Goal: Navigation & Orientation: Find specific page/section

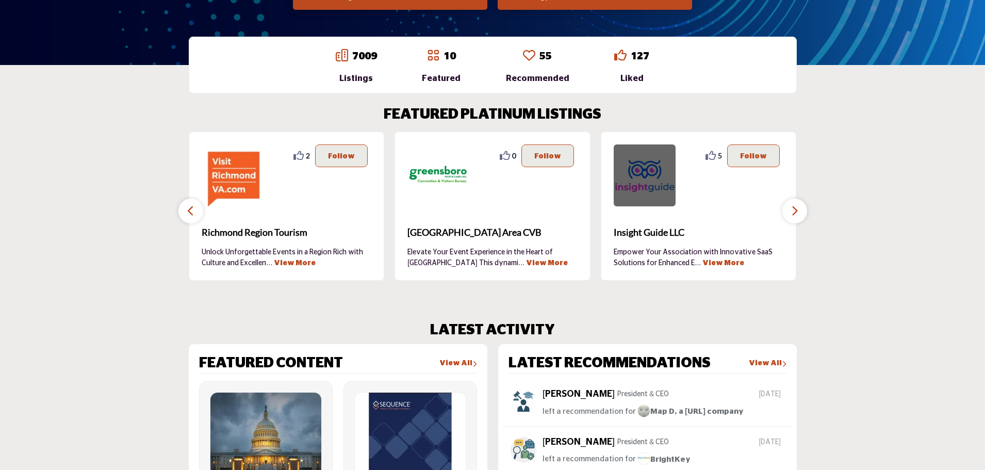
scroll to position [310, 0]
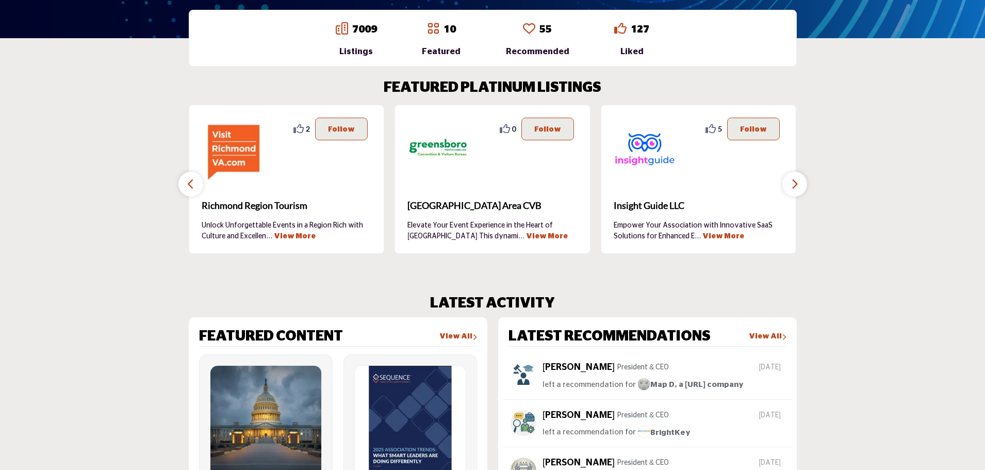
click at [797, 185] on icon "button" at bounding box center [795, 183] width 8 height 13
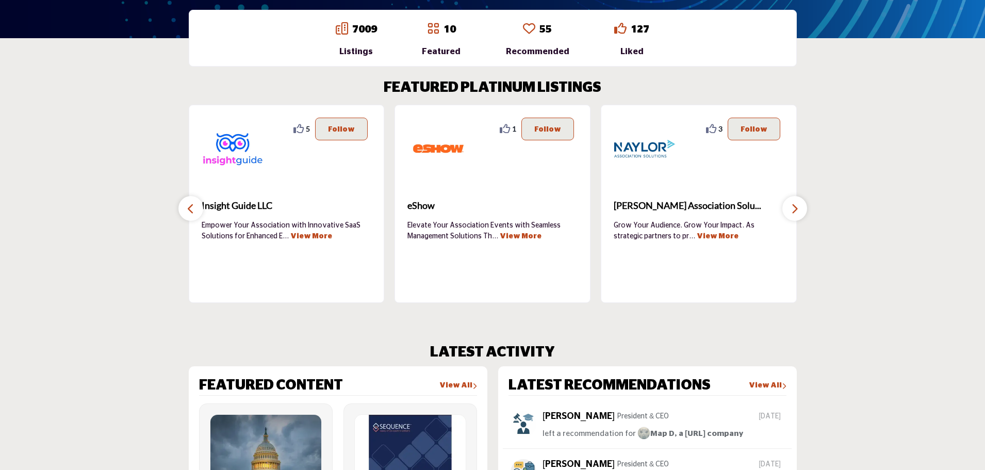
click at [797, 186] on div "FEATURED PLATINUM LISTINGS 2 2 ..." at bounding box center [492, 190] width 619 height 223
click at [792, 210] on icon "button" at bounding box center [795, 208] width 8 height 13
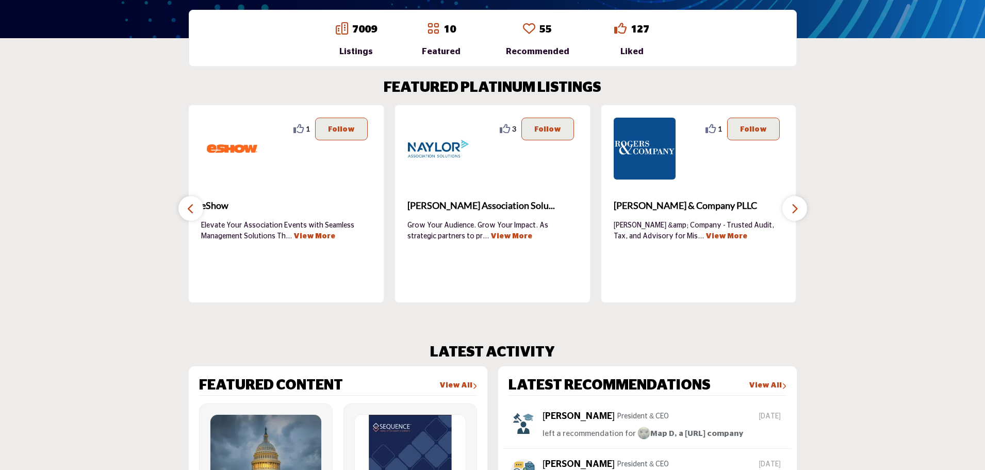
click at [792, 210] on icon "button" at bounding box center [795, 208] width 8 height 13
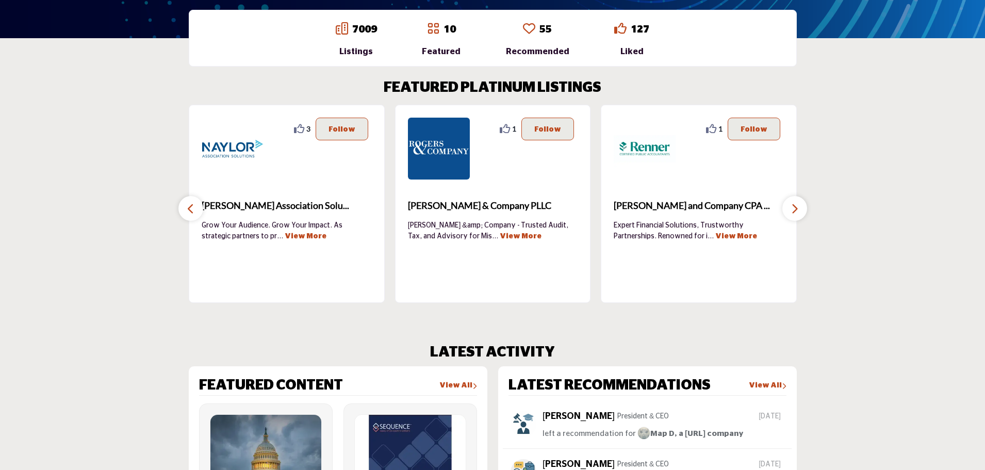
click at [792, 210] on icon "button" at bounding box center [795, 208] width 8 height 13
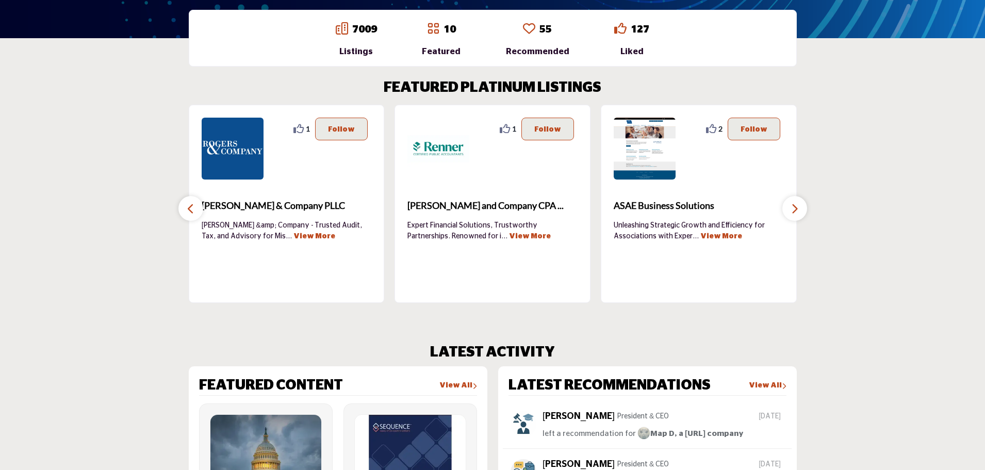
click at [792, 210] on icon "button" at bounding box center [795, 208] width 8 height 13
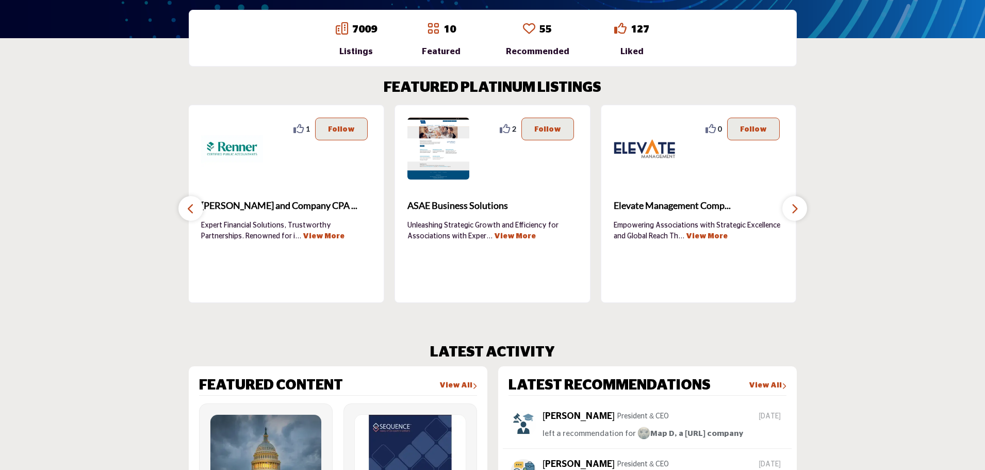
click at [792, 210] on icon "button" at bounding box center [795, 208] width 8 height 13
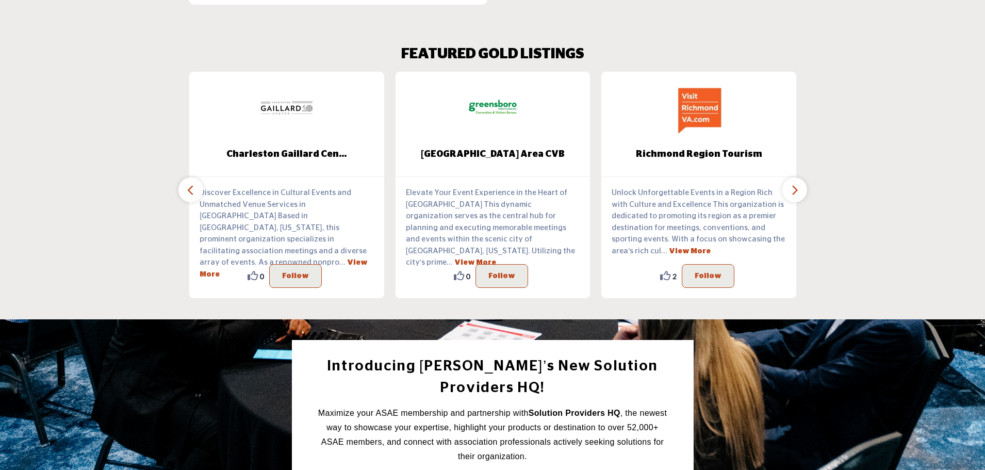
scroll to position [1032, 0]
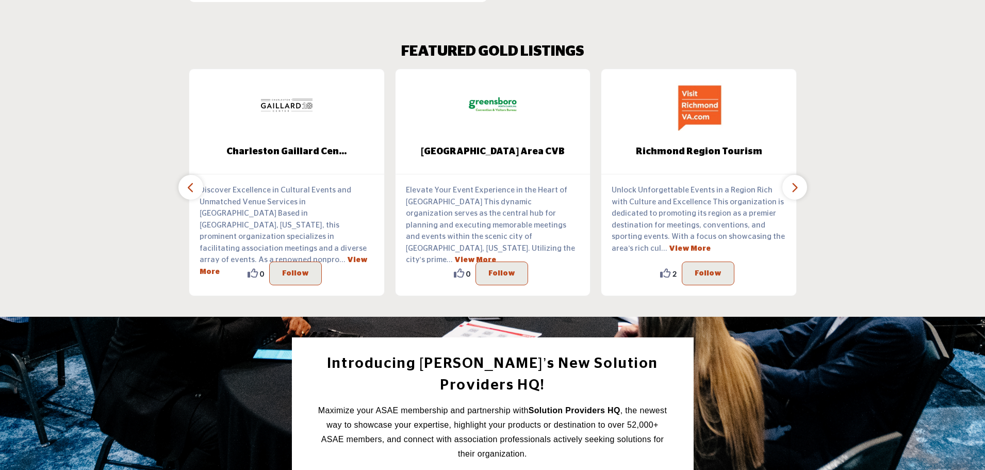
click at [789, 175] on button "button" at bounding box center [795, 187] width 25 height 25
click at [803, 181] on button "button" at bounding box center [795, 187] width 25 height 25
click at [186, 175] on button "button" at bounding box center [190, 187] width 25 height 25
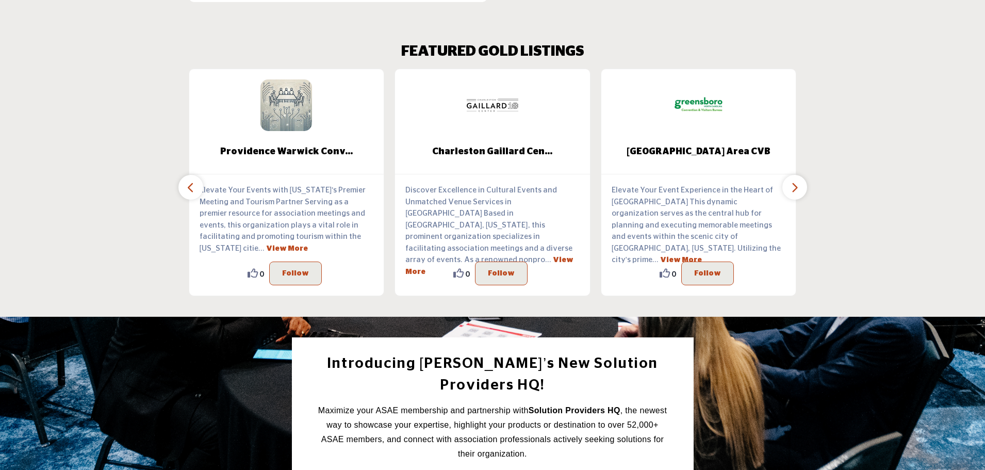
click at [187, 181] on icon "button" at bounding box center [191, 187] width 8 height 13
click at [192, 181] on icon "button" at bounding box center [191, 187] width 8 height 13
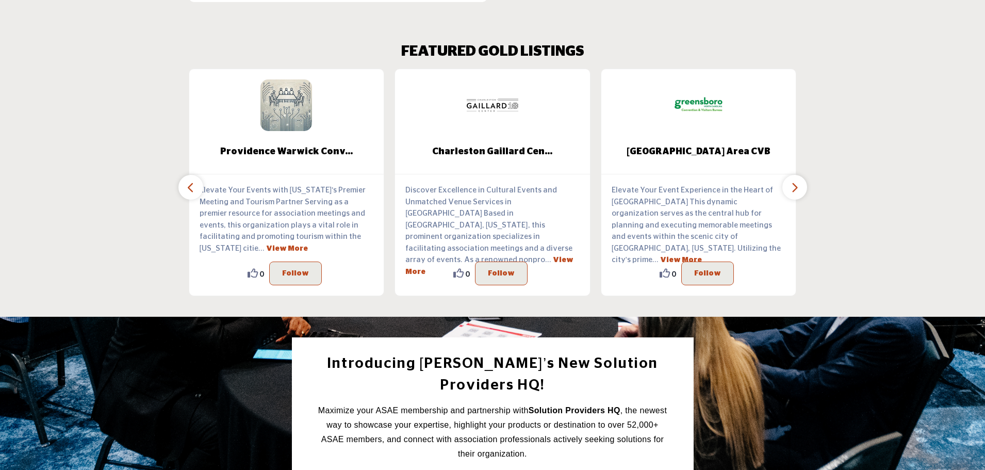
drag, startPoint x: 192, startPoint y: 179, endPoint x: 283, endPoint y: 188, distance: 90.7
click at [193, 181] on icon "button" at bounding box center [191, 187] width 8 height 13
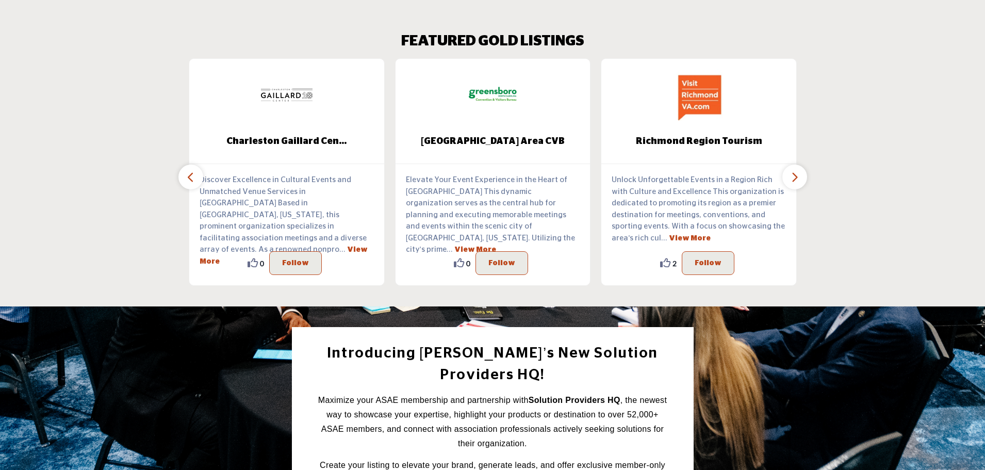
scroll to position [980, 0]
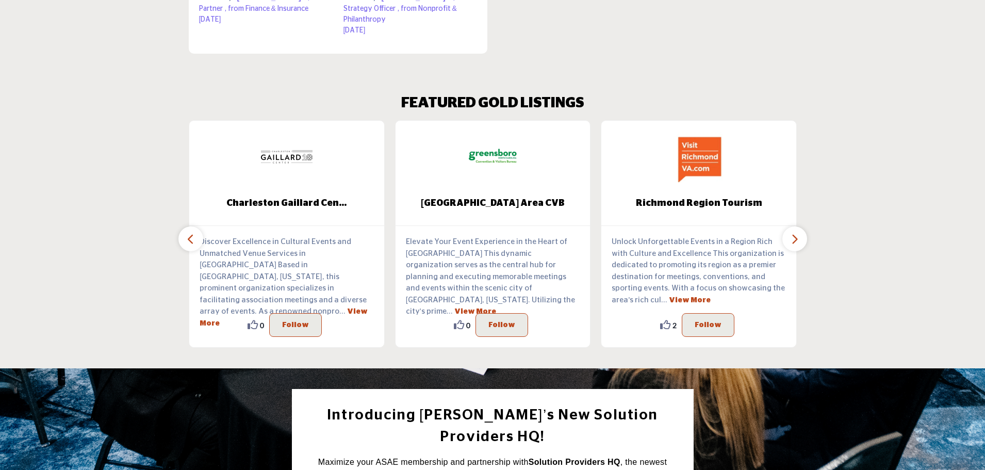
click at [185, 226] on button "button" at bounding box center [190, 238] width 25 height 25
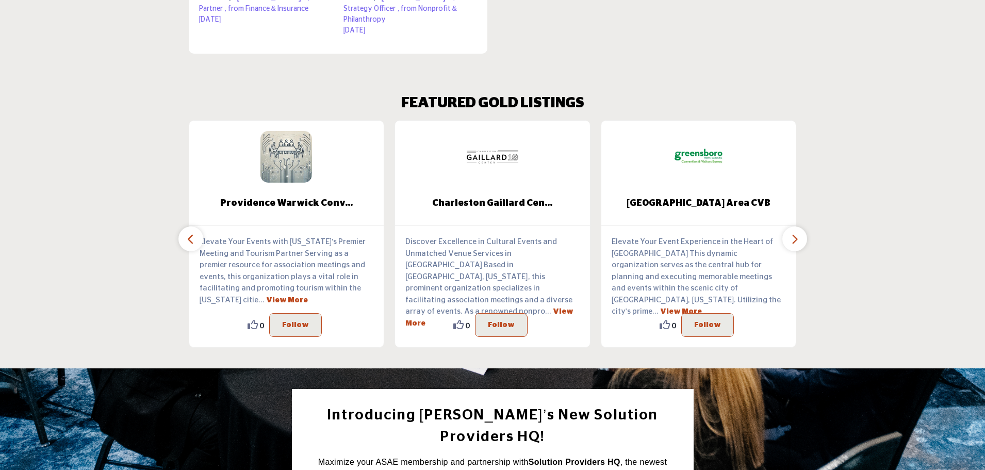
click at [185, 226] on button "button" at bounding box center [190, 238] width 25 height 25
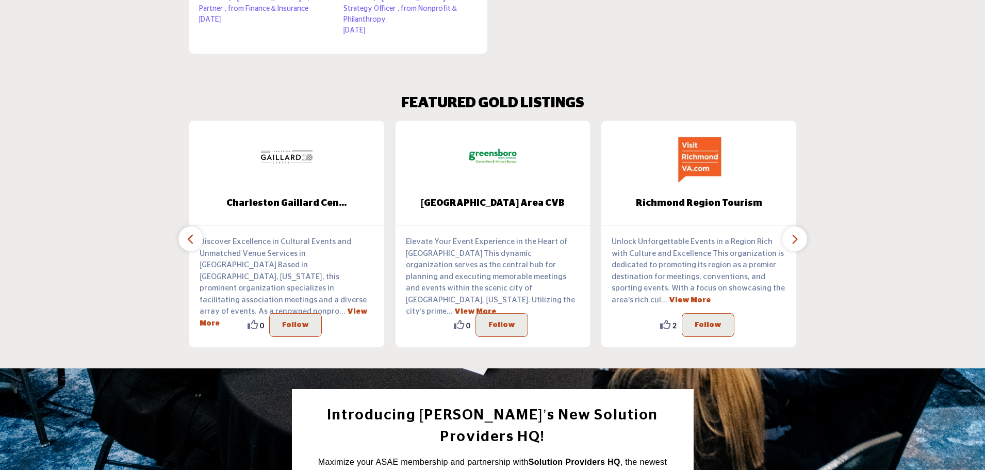
click at [185, 226] on button "button" at bounding box center [190, 238] width 25 height 25
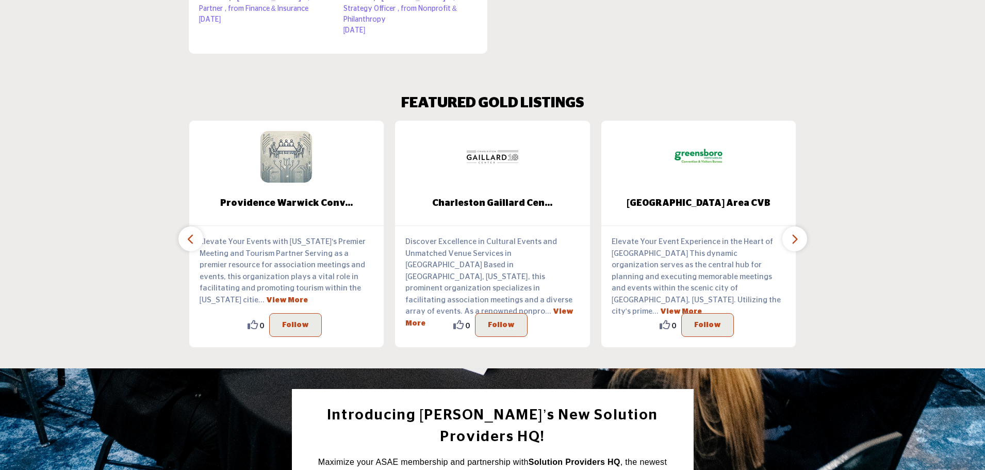
click at [198, 227] on button "button" at bounding box center [190, 238] width 25 height 25
click at [802, 226] on button "button" at bounding box center [795, 238] width 25 height 25
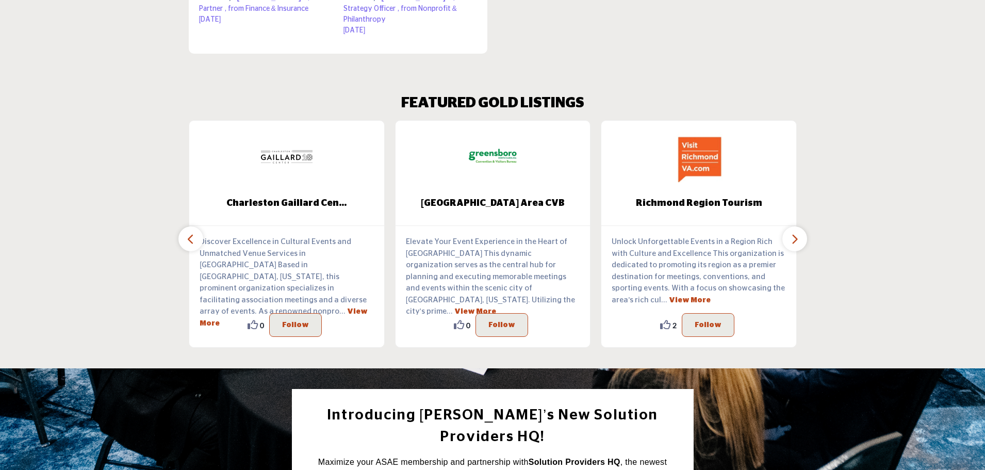
click at [801, 232] on button "button" at bounding box center [795, 238] width 25 height 25
click at [800, 230] on button "button" at bounding box center [795, 238] width 25 height 25
click at [182, 226] on button "button" at bounding box center [190, 238] width 25 height 25
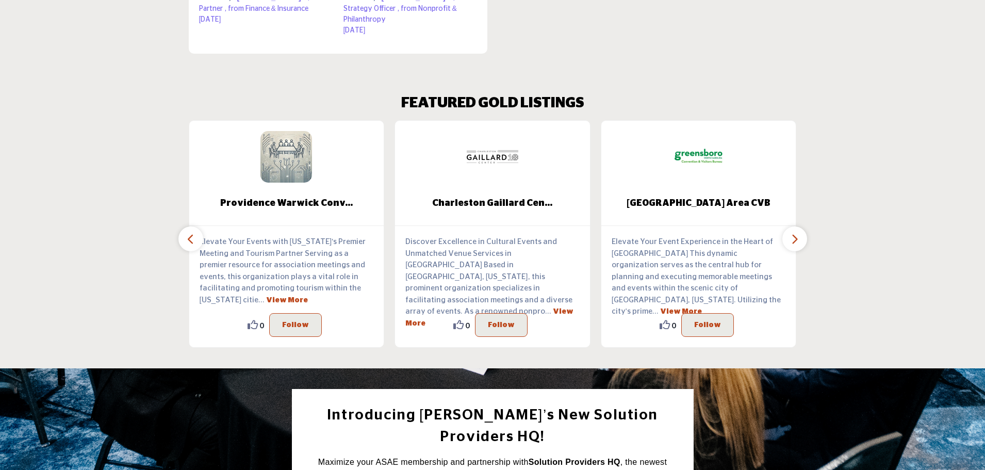
click at [182, 226] on button "button" at bounding box center [190, 238] width 25 height 25
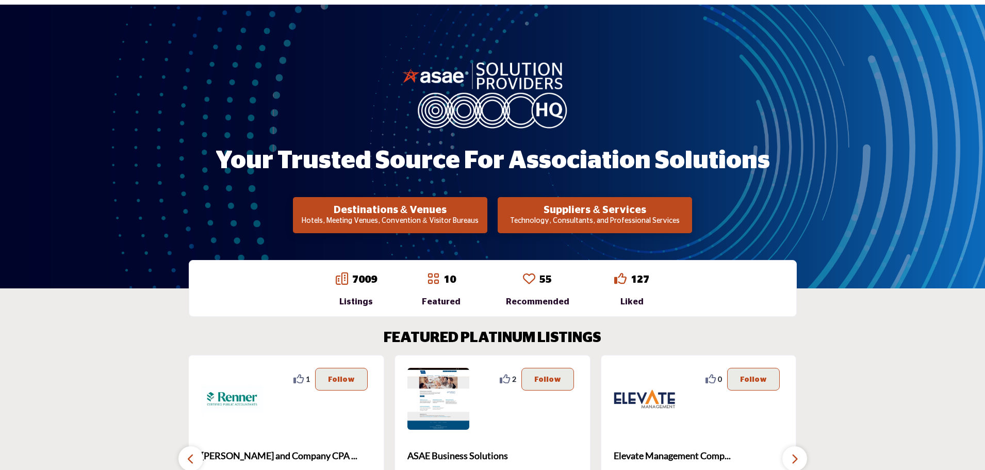
scroll to position [52, 0]
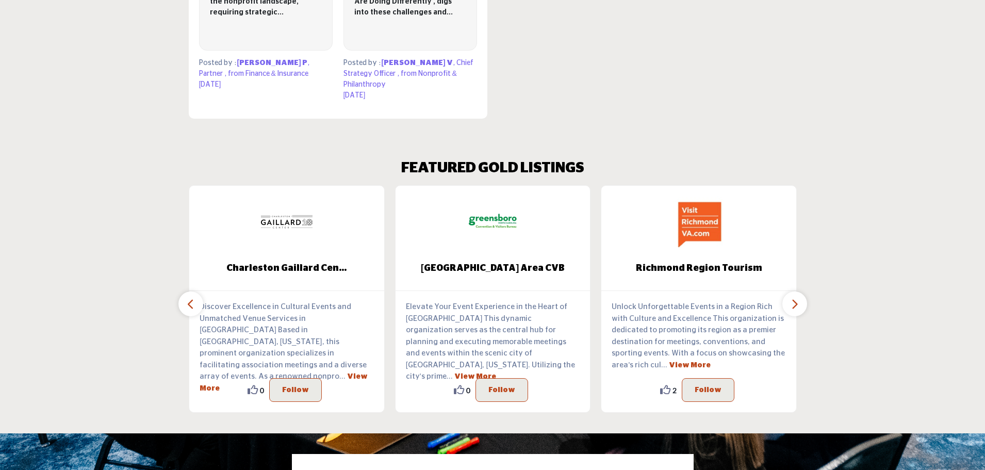
scroll to position [1032, 0]
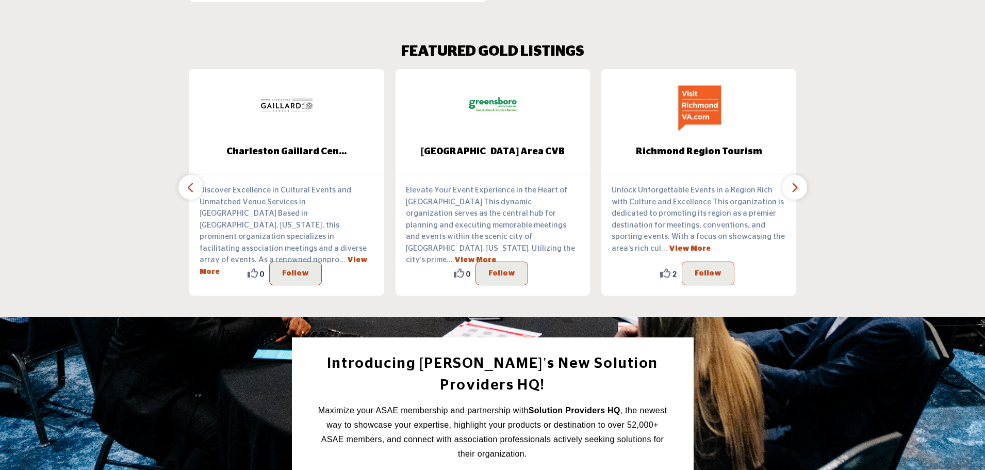
click at [794, 181] on icon "button" at bounding box center [795, 187] width 8 height 13
click at [798, 181] on icon "button" at bounding box center [795, 187] width 8 height 13
click at [178, 167] on section "FEATURED GOLD LISTINGS Providence Warwick Conv... ... View More 0 0 Follow ... …" at bounding box center [492, 170] width 985 height 294
click at [187, 181] on icon "button" at bounding box center [191, 187] width 8 height 13
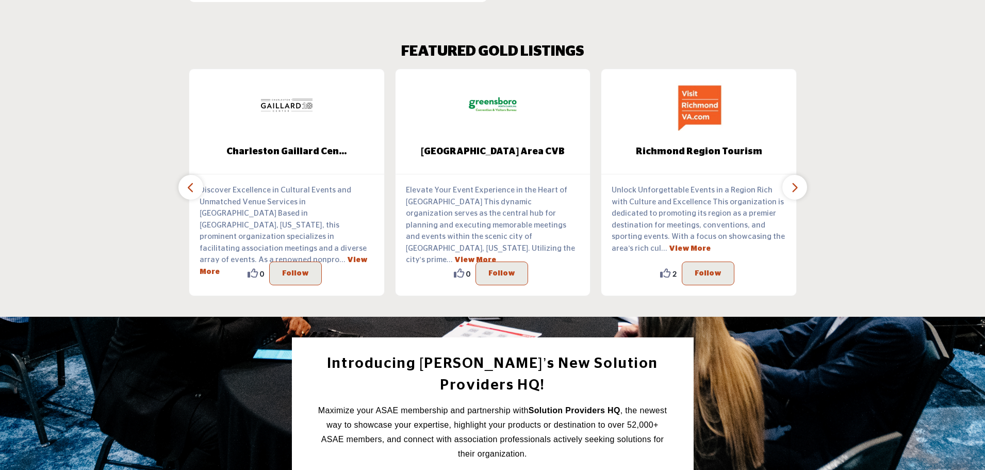
click at [190, 181] on icon "button" at bounding box center [191, 187] width 8 height 13
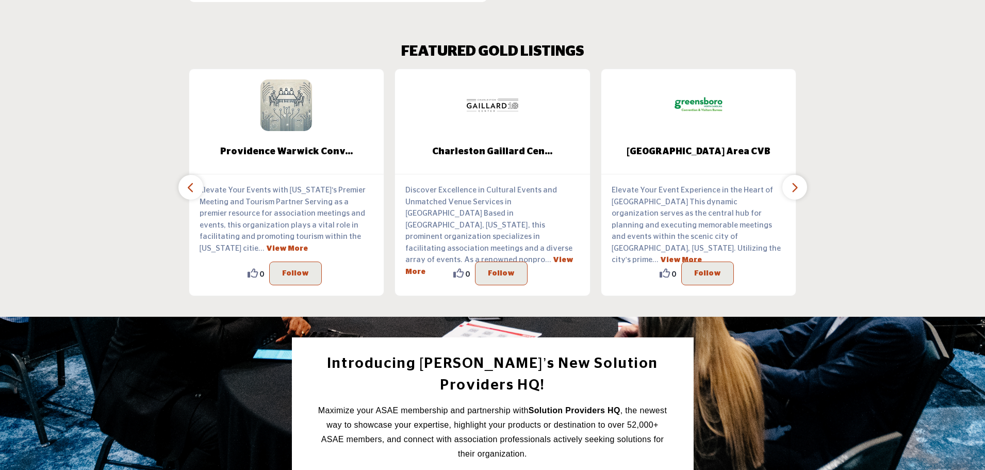
click at [192, 181] on icon "button" at bounding box center [191, 187] width 8 height 13
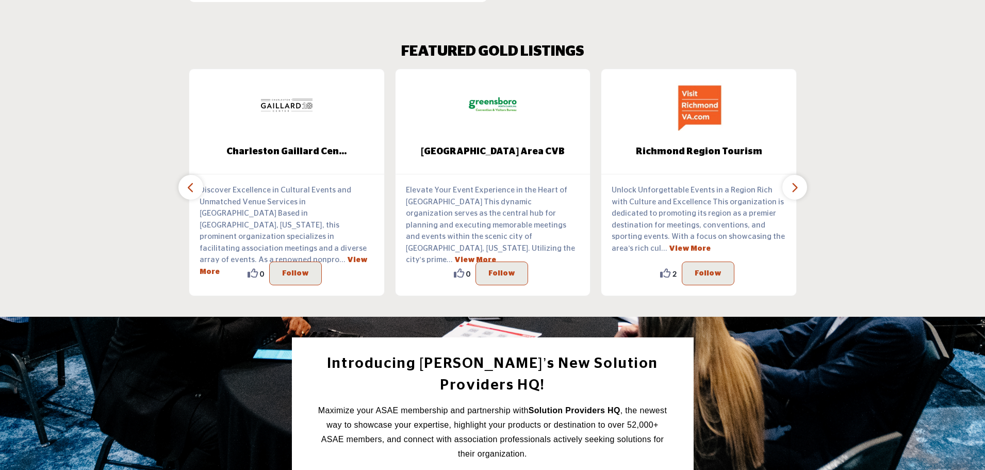
click at [784, 175] on button "button" at bounding box center [795, 187] width 25 height 25
click at [795, 181] on icon "button" at bounding box center [795, 187] width 8 height 13
click at [180, 175] on button "button" at bounding box center [190, 187] width 25 height 25
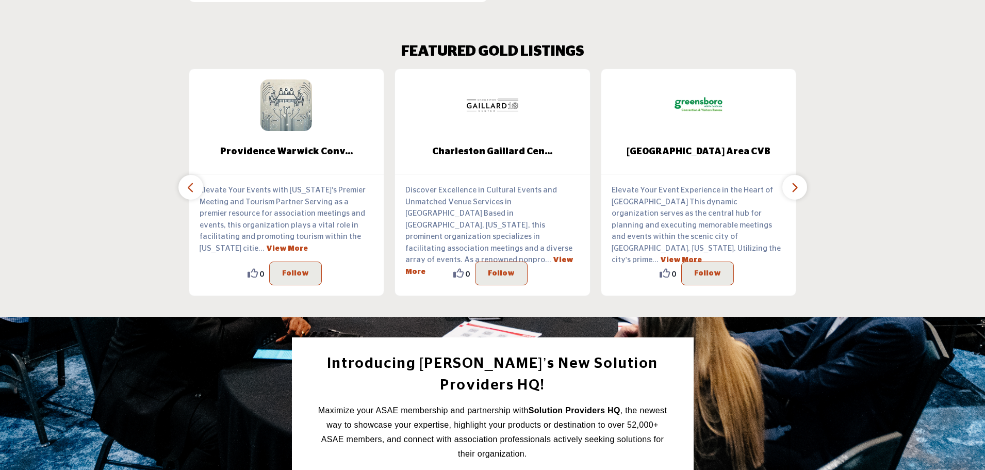
click at [188, 181] on icon "button" at bounding box center [191, 187] width 8 height 13
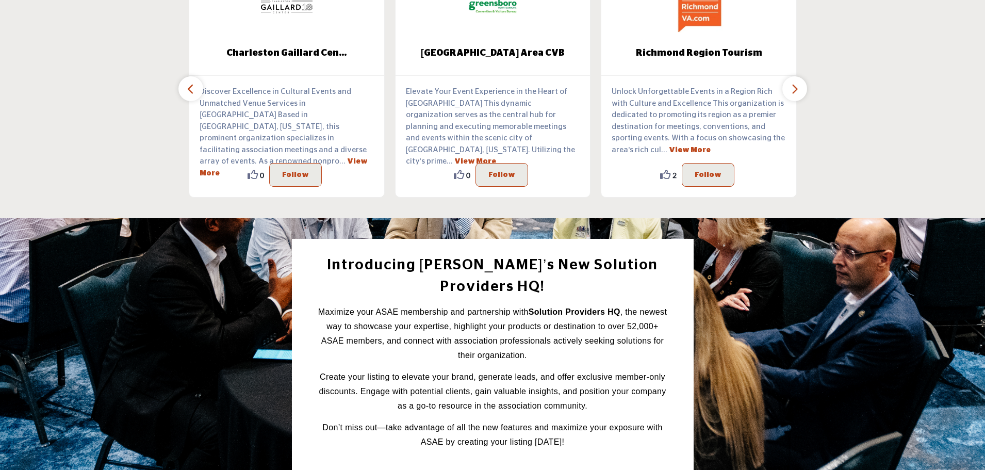
scroll to position [1238, 0]
